Goal: Information Seeking & Learning: Learn about a topic

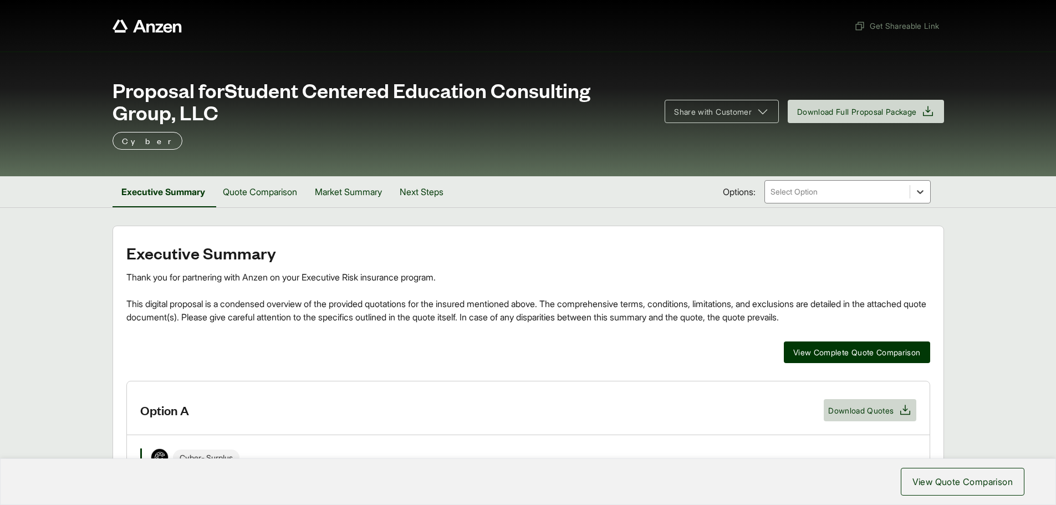
click at [916, 196] on icon at bounding box center [920, 191] width 11 height 11
click at [336, 196] on button "Market Summary" at bounding box center [348, 191] width 85 height 31
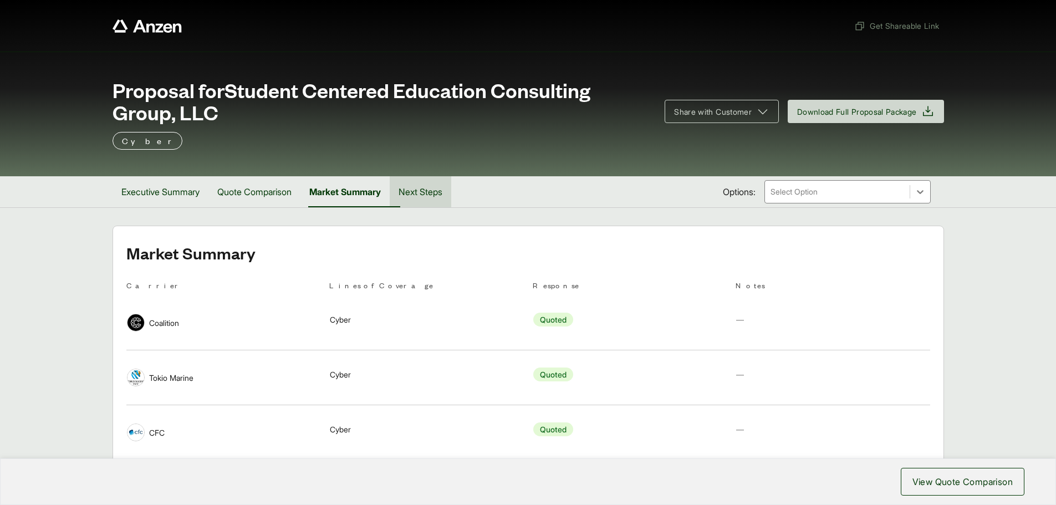
click at [433, 198] on button "Next Steps" at bounding box center [421, 191] width 62 height 31
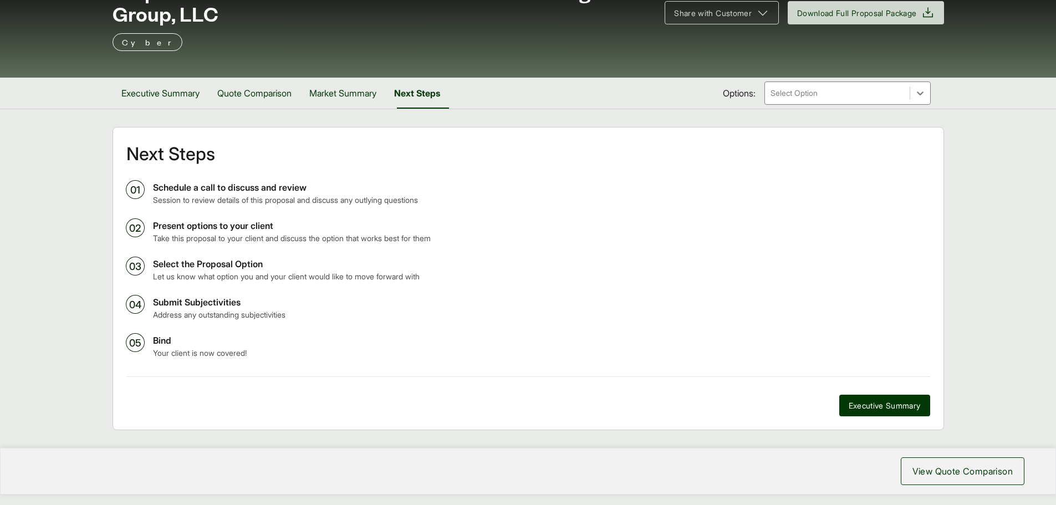
scroll to position [132, 0]
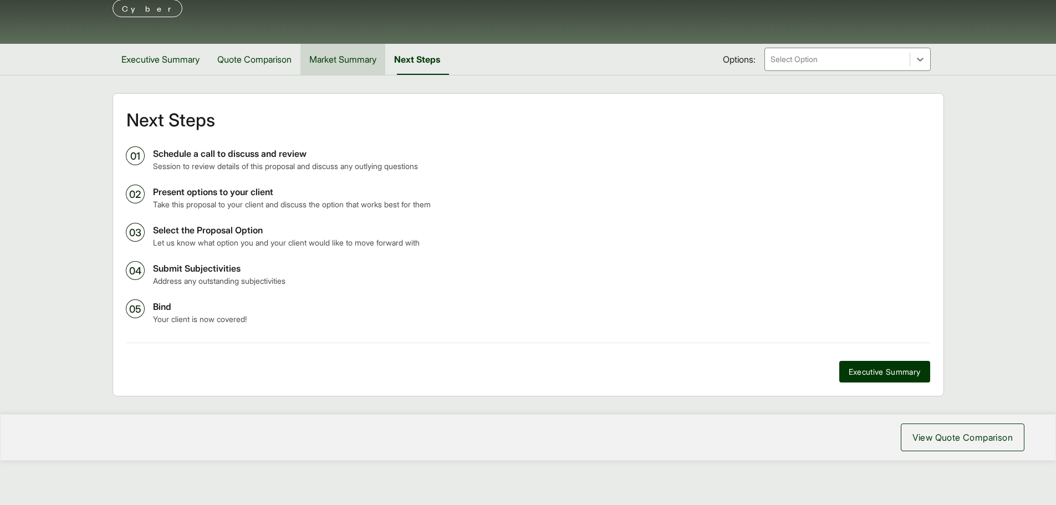
click at [361, 63] on button "Market Summary" at bounding box center [342, 59] width 85 height 31
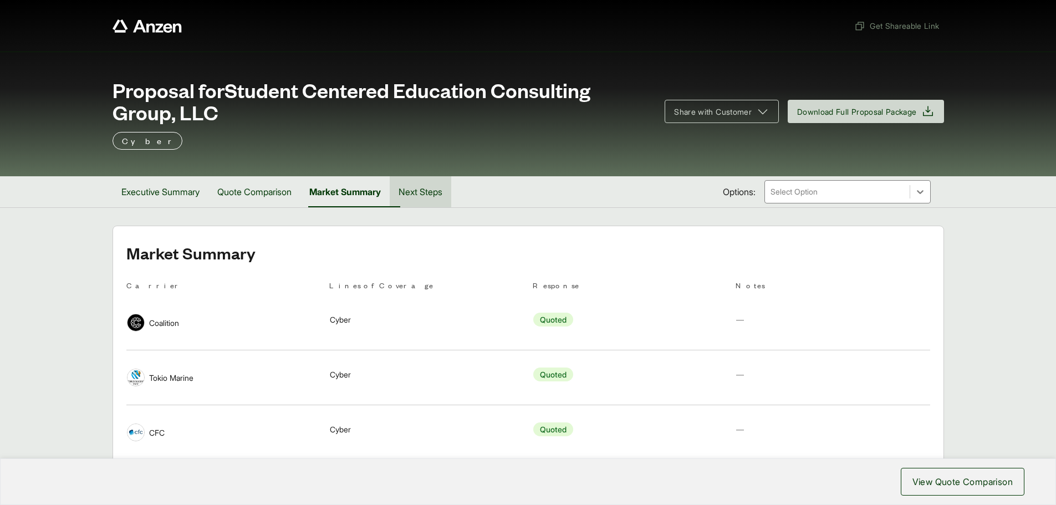
click at [438, 190] on button "Next Steps" at bounding box center [421, 191] width 62 height 31
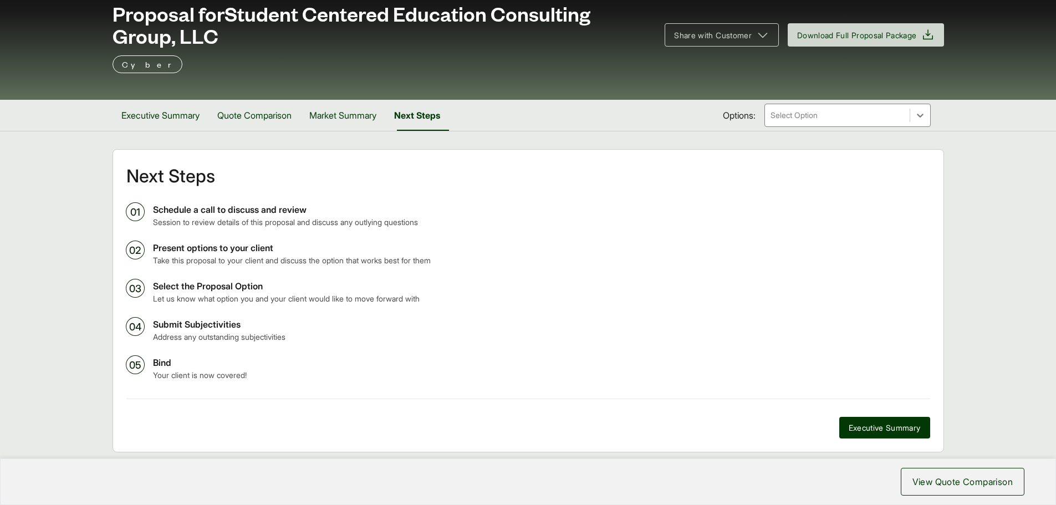
scroll to position [132, 0]
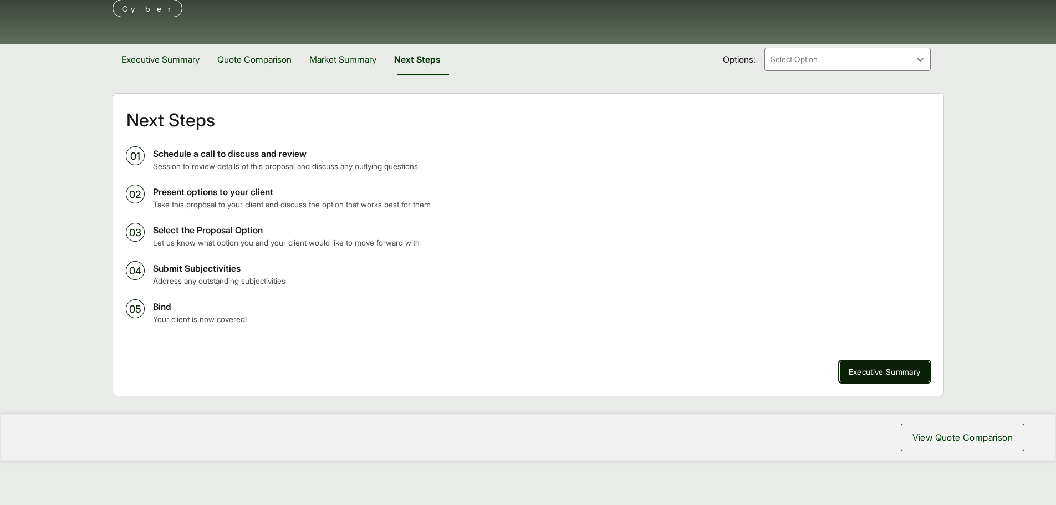
click at [897, 374] on span "Executive Summary" at bounding box center [885, 372] width 72 height 12
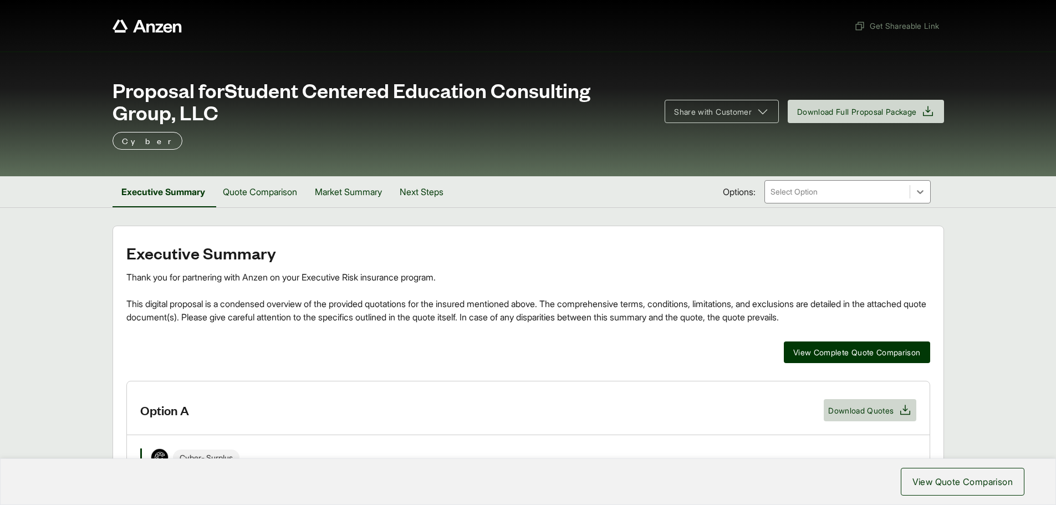
click at [134, 141] on p "Cyber" at bounding box center [147, 140] width 51 height 13
click at [922, 191] on div at bounding box center [920, 192] width 20 height 20
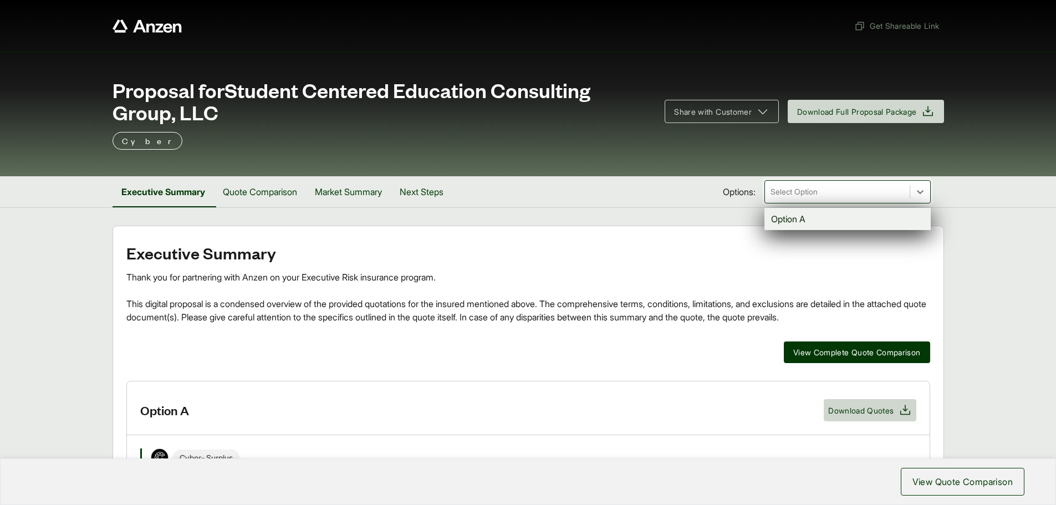
click at [851, 224] on div "Option A" at bounding box center [847, 219] width 166 height 22
